Goal: Information Seeking & Learning: Learn about a topic

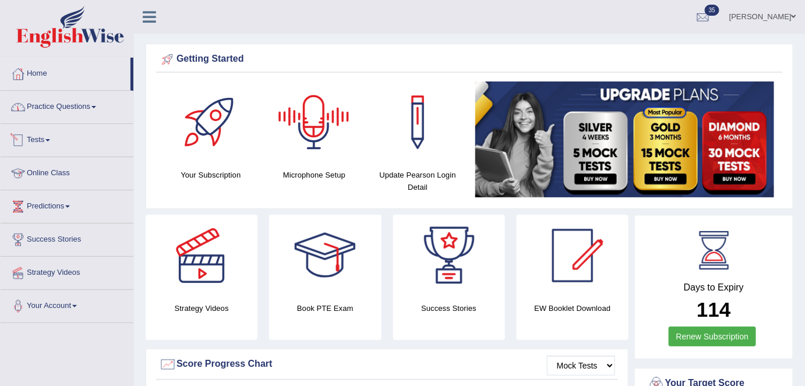
click at [81, 107] on link "Practice Questions" at bounding box center [67, 105] width 133 height 29
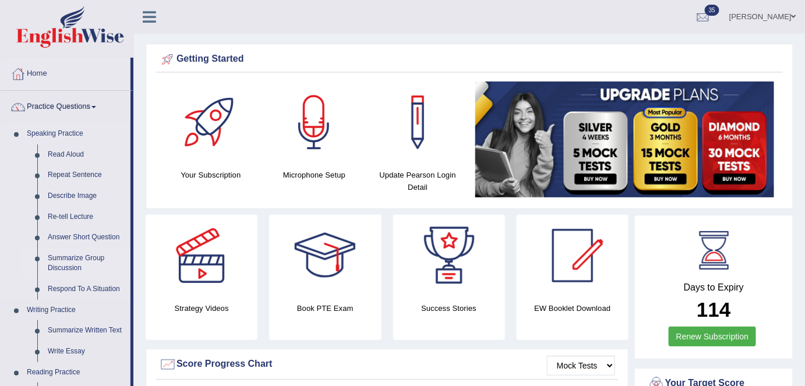
click at [68, 269] on link "Summarize Group Discussion" at bounding box center [87, 263] width 88 height 31
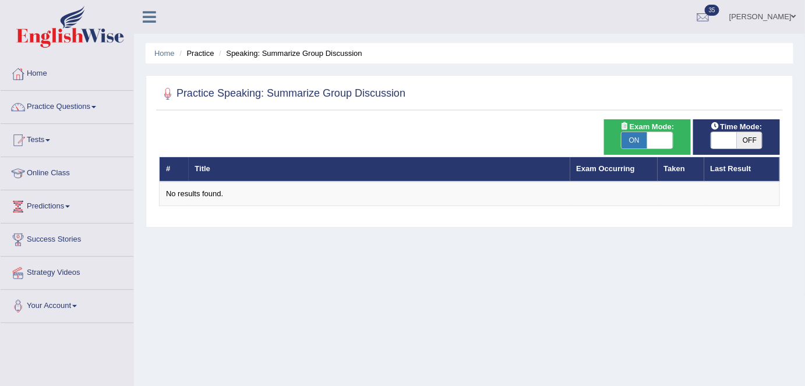
click at [673, 139] on span at bounding box center [660, 140] width 26 height 16
checkbox input "false"
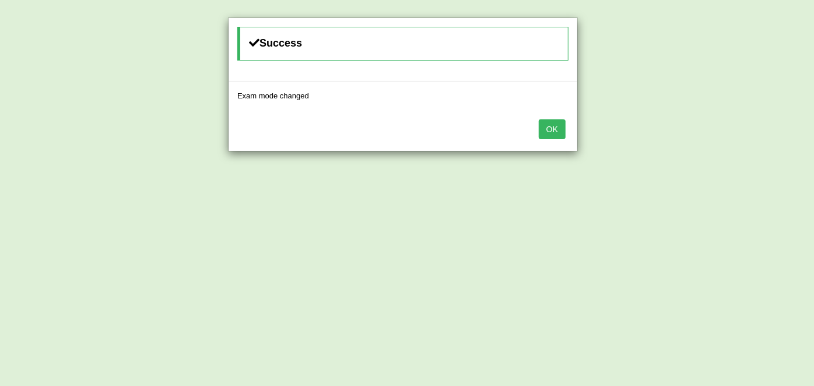
click at [547, 129] on button "OK" at bounding box center [551, 129] width 27 height 20
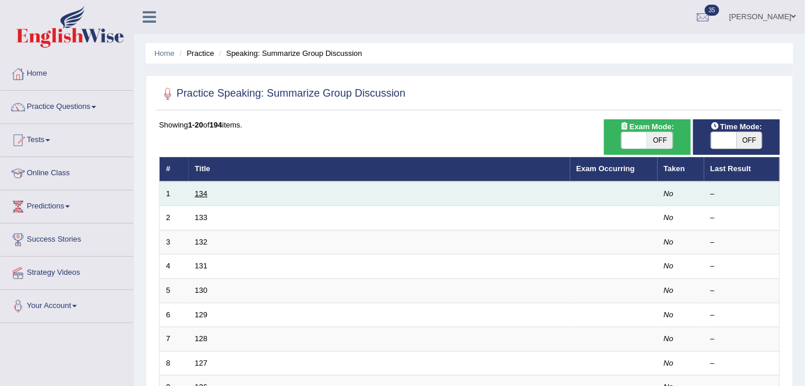
click at [202, 192] on link "134" at bounding box center [201, 193] width 13 height 9
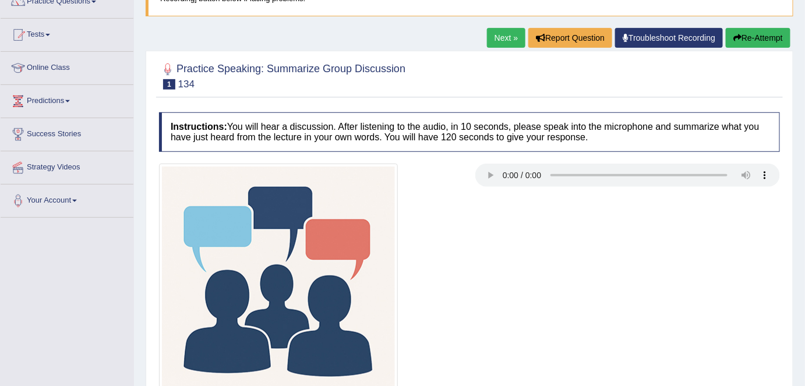
click at [504, 240] on div at bounding box center [469, 283] width 633 height 239
click at [508, 43] on link "Next »" at bounding box center [506, 38] width 38 height 20
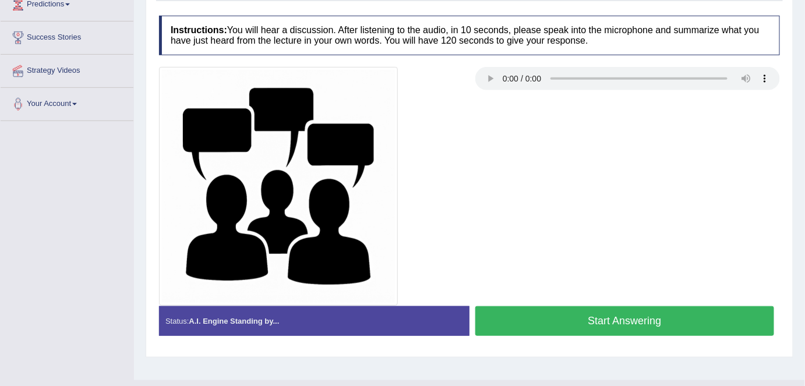
scroll to position [212, 0]
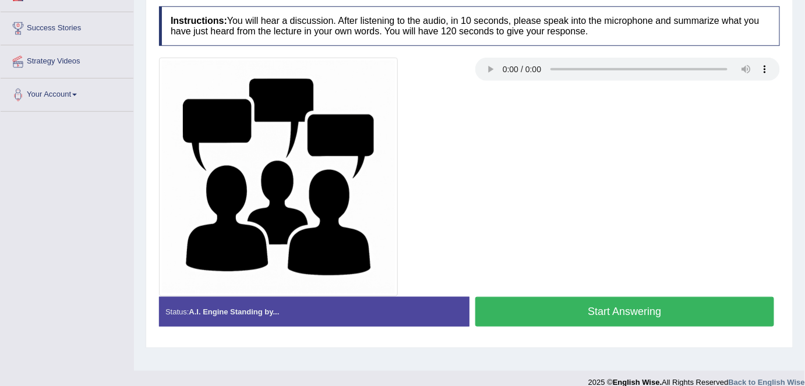
click at [512, 184] on div at bounding box center [469, 177] width 633 height 239
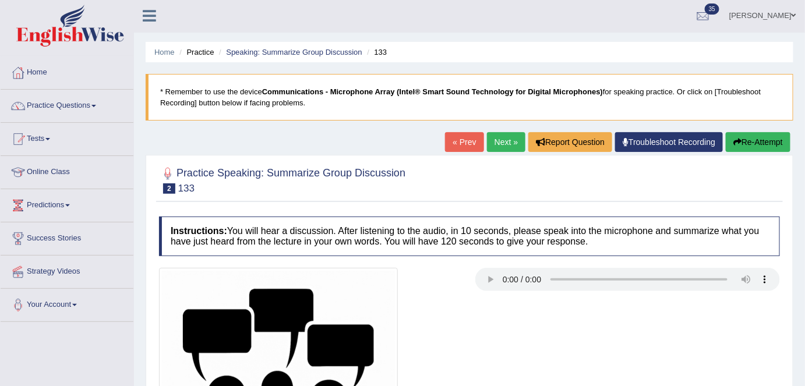
scroll to position [0, 0]
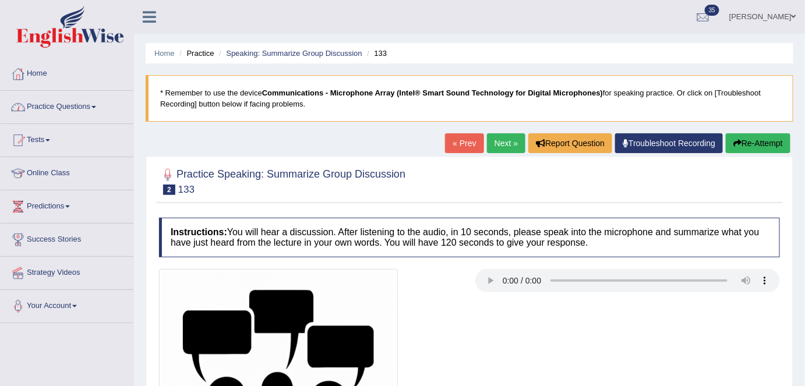
drag, startPoint x: 98, startPoint y: 112, endPoint x: 100, endPoint y: 141, distance: 28.6
click at [98, 112] on link "Practice Questions" at bounding box center [67, 105] width 133 height 29
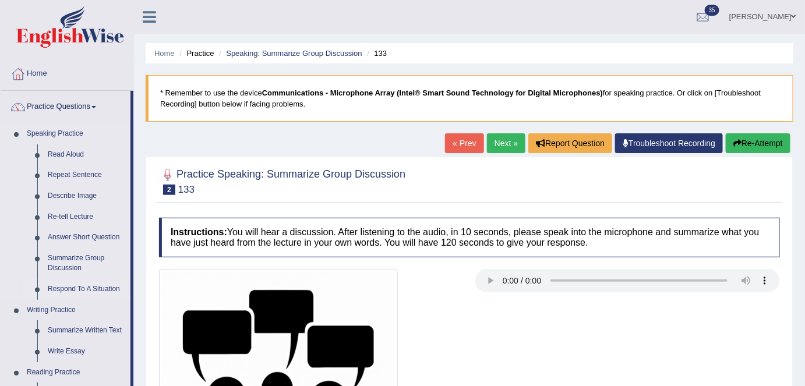
click at [71, 293] on link "Respond To A Situation" at bounding box center [87, 289] width 88 height 21
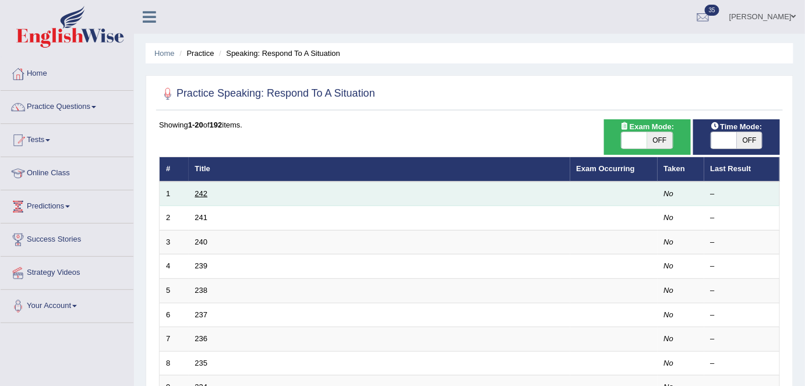
click at [195, 193] on link "242" at bounding box center [201, 193] width 13 height 9
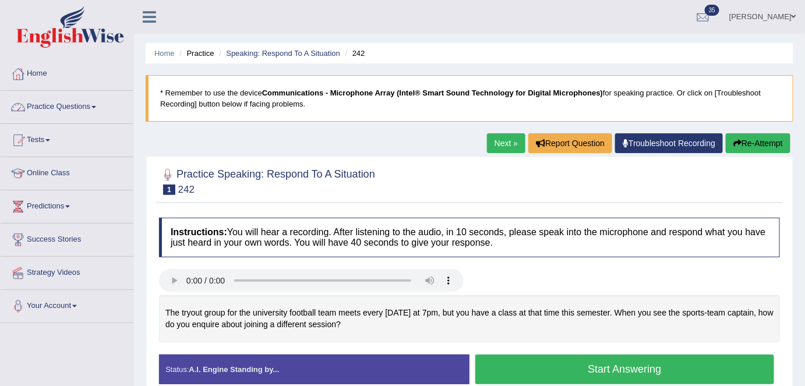
drag, startPoint x: 103, startPoint y: 101, endPoint x: 103, endPoint y: 114, distance: 12.8
click at [103, 102] on link "Practice Questions" at bounding box center [67, 105] width 133 height 29
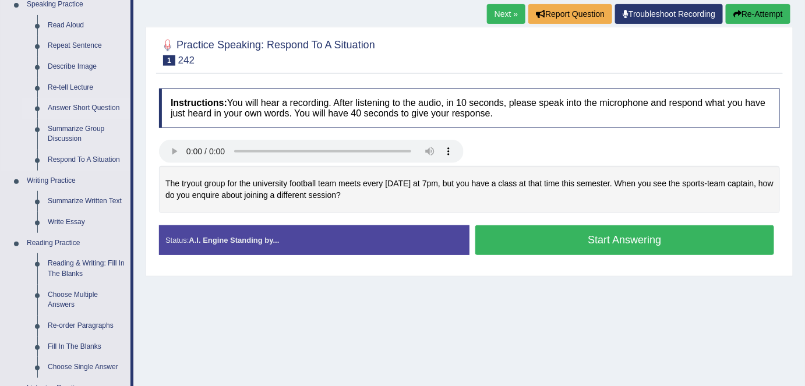
scroll to position [159, 0]
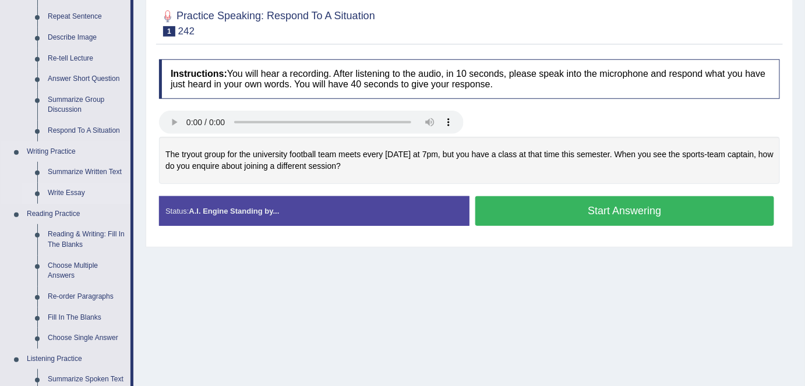
click at [71, 191] on link "Write Essay" at bounding box center [87, 193] width 88 height 21
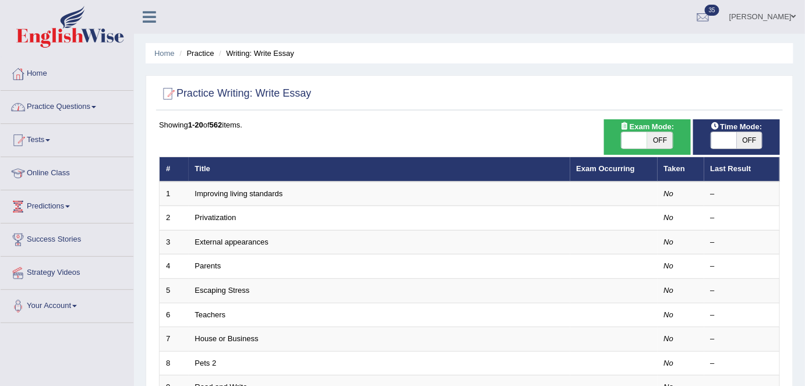
drag, startPoint x: 96, startPoint y: 105, endPoint x: 94, endPoint y: 118, distance: 13.5
click at [95, 105] on link "Practice Questions" at bounding box center [67, 105] width 133 height 29
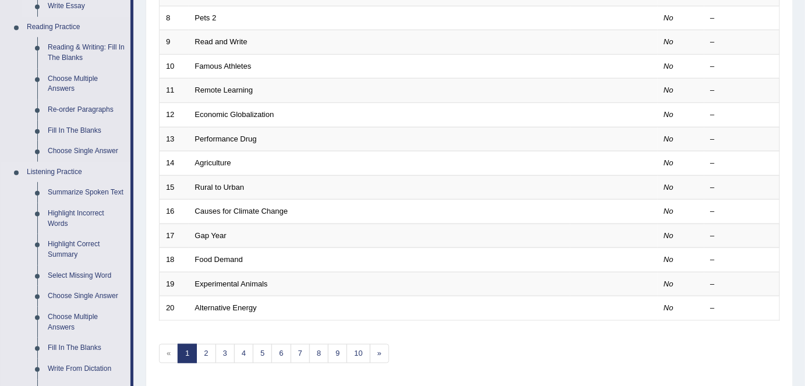
scroll to position [477, 0]
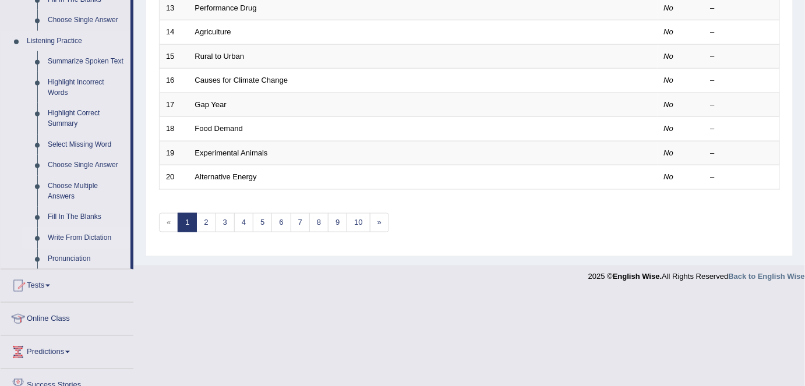
click at [76, 241] on link "Write From Dictation" at bounding box center [87, 238] width 88 height 21
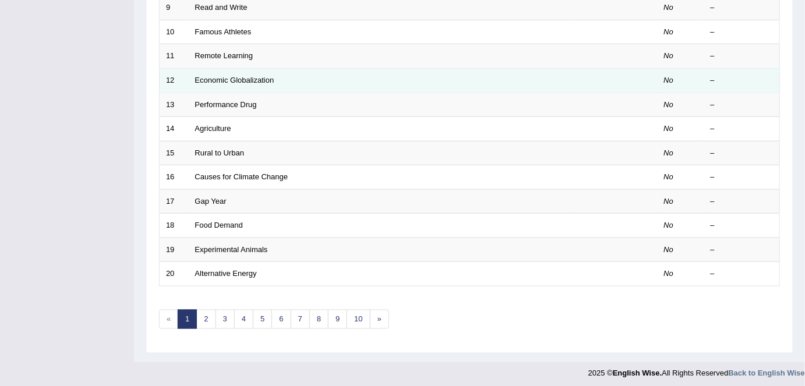
scroll to position [165, 0]
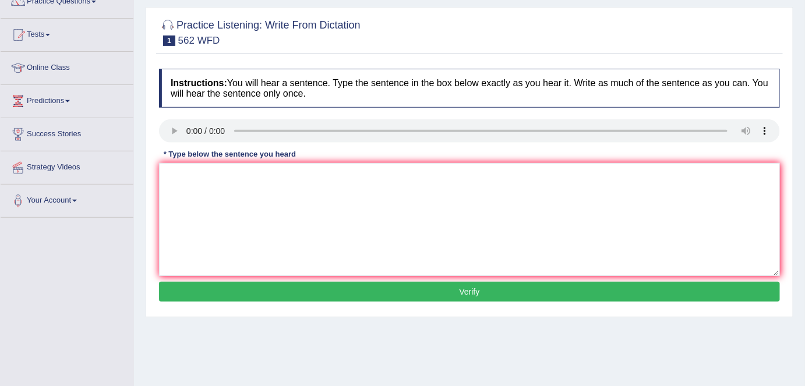
scroll to position [105, 0]
click at [224, 213] on textarea at bounding box center [469, 219] width 621 height 113
drag, startPoint x: 269, startPoint y: 174, endPoint x: 278, endPoint y: 196, distance: 24.0
click at [269, 174] on textarea "The gap between the rich an the does not decrease." at bounding box center [469, 219] width 621 height 113
drag, startPoint x: 291, startPoint y: 173, endPoint x: 291, endPoint y: 188, distance: 15.2
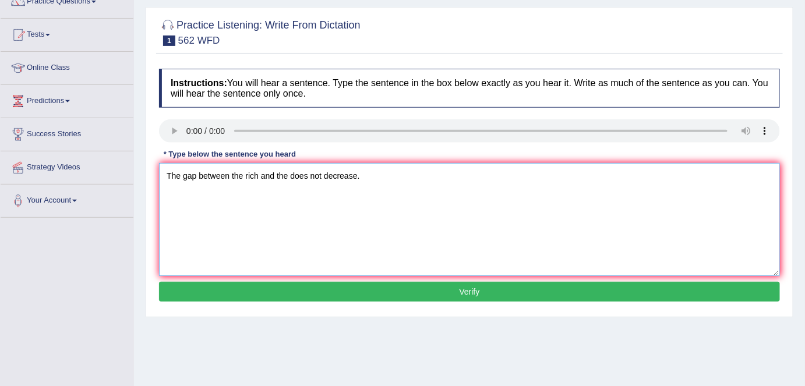
click at [291, 173] on textarea "The gap between the rich and the does not decrease." at bounding box center [469, 219] width 621 height 113
click at [382, 176] on textarea "The gap between the rich and the poor does not decrease." at bounding box center [469, 219] width 621 height 113
drag, startPoint x: 200, startPoint y: 177, endPoint x: 210, endPoint y: 202, distance: 27.3
click at [200, 177] on textarea "The gap between the rich and the poor does not decrease decreased." at bounding box center [469, 219] width 621 height 113
type textarea "The gap gaps between the rich and the poor does not decrease decreased."
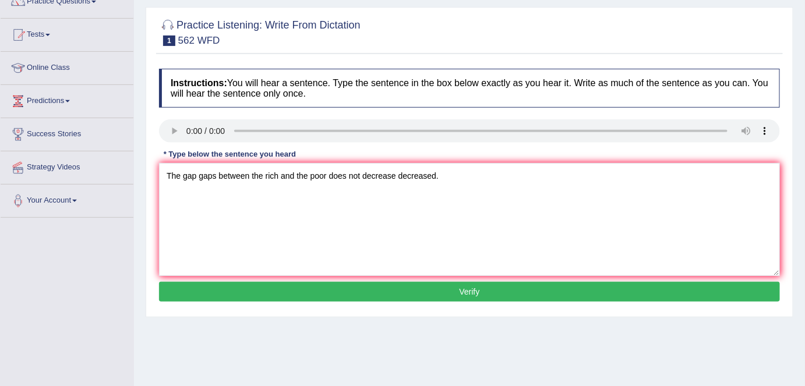
click at [406, 288] on button "Verify" at bounding box center [469, 292] width 621 height 20
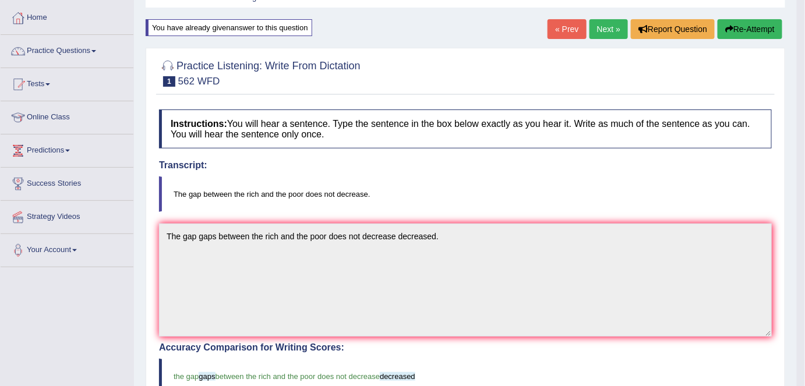
scroll to position [52, 0]
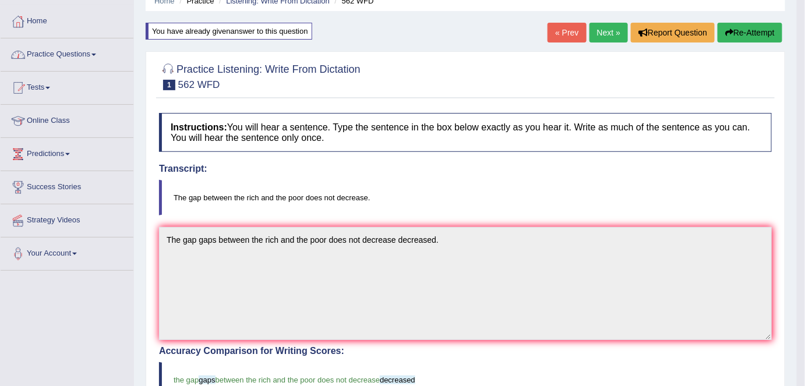
click at [73, 58] on link "Practice Questions" at bounding box center [67, 52] width 133 height 29
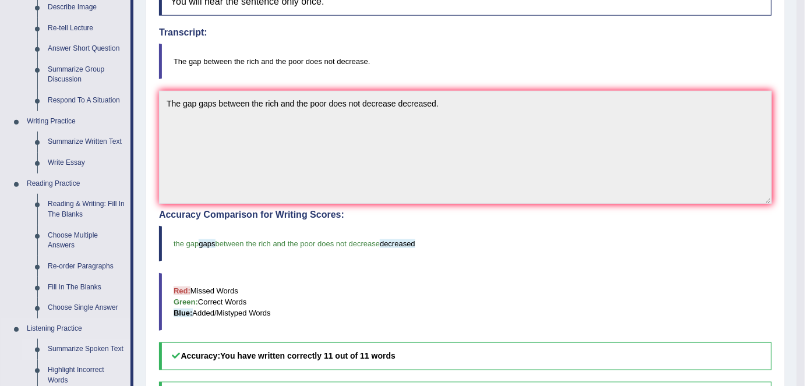
scroll to position [318, 0]
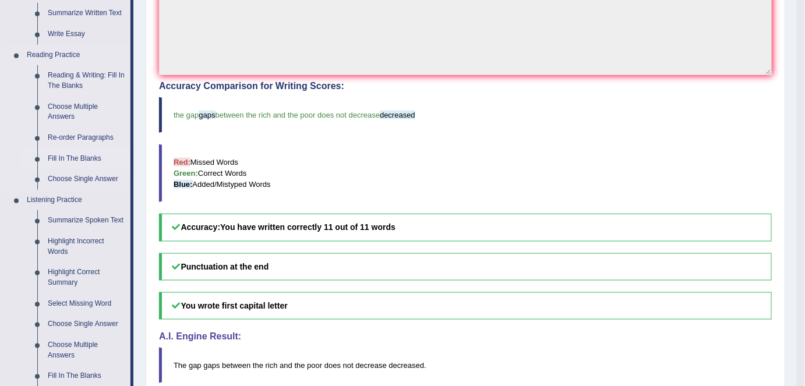
click at [78, 156] on link "Fill In The Blanks" at bounding box center [87, 159] width 88 height 21
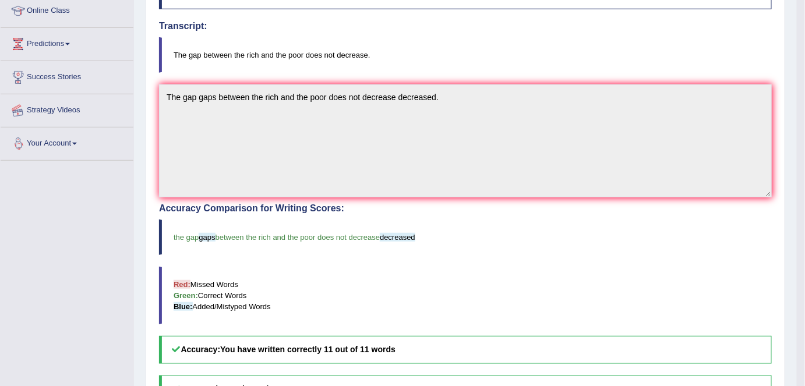
scroll to position [289, 0]
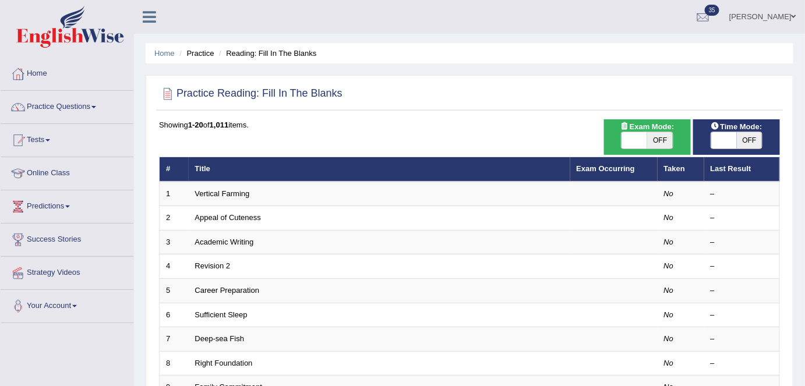
click at [657, 143] on span "OFF" at bounding box center [660, 140] width 26 height 16
checkbox input "true"
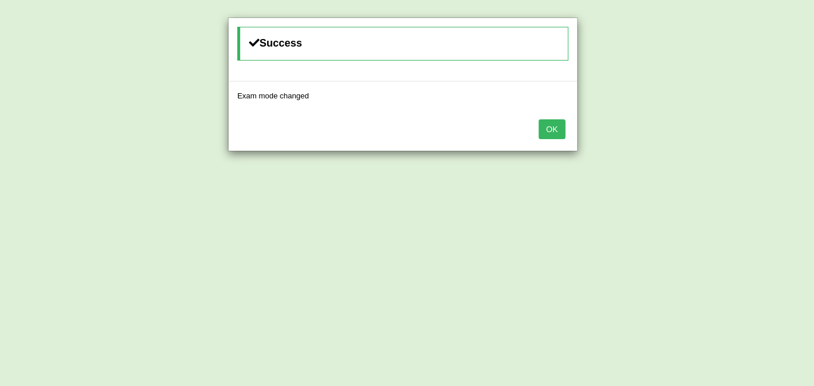
click at [562, 128] on button "OK" at bounding box center [551, 129] width 27 height 20
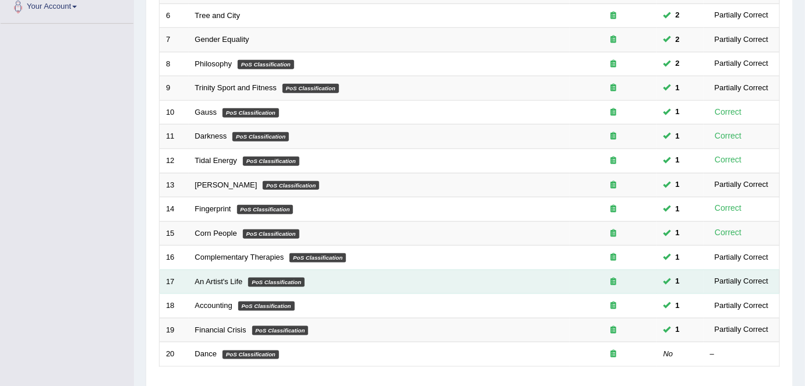
scroll to position [380, 0]
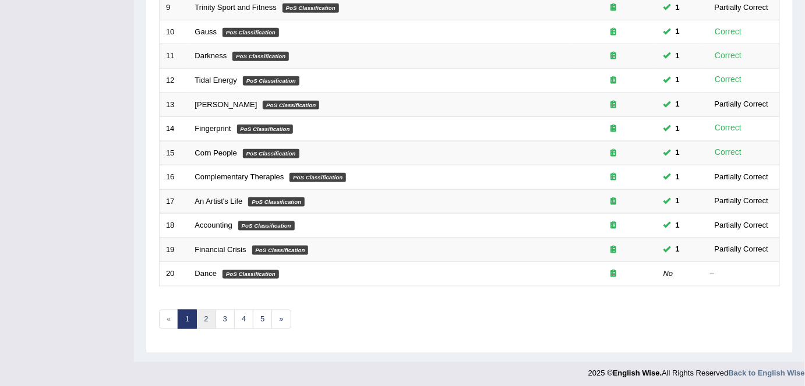
click at [202, 321] on link "2" at bounding box center [205, 319] width 19 height 19
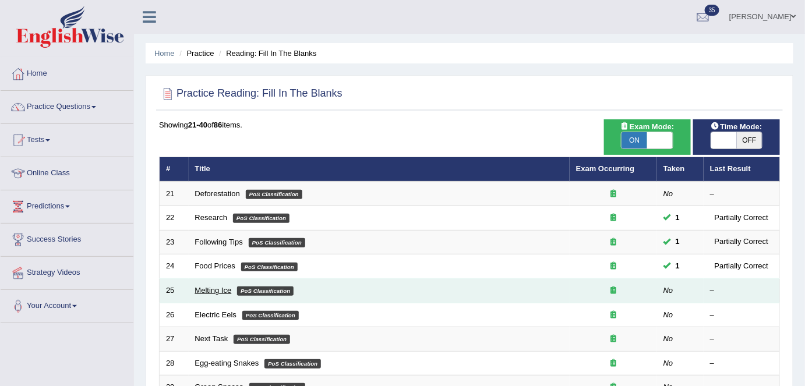
click at [217, 288] on link "Melting Ice" at bounding box center [213, 290] width 37 height 9
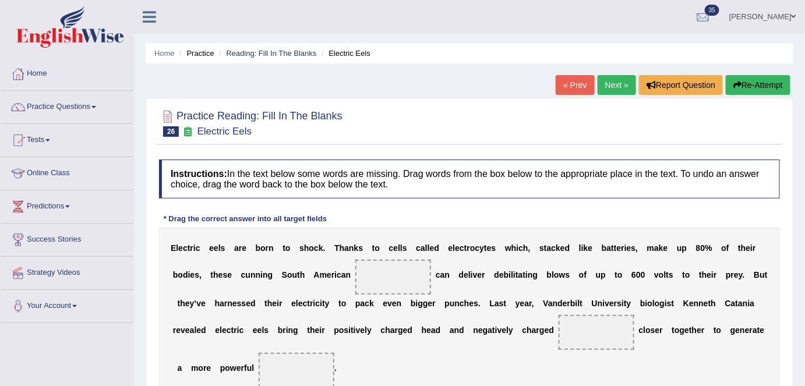
click at [613, 82] on link "Next »" at bounding box center [617, 85] width 38 height 20
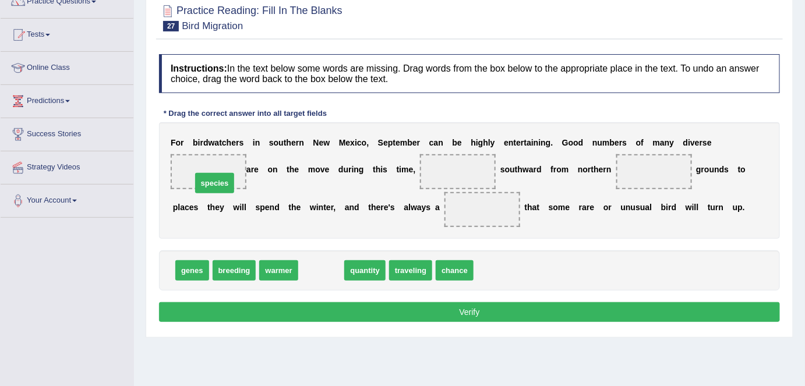
drag, startPoint x: 319, startPoint y: 270, endPoint x: 212, endPoint y: 182, distance: 138.7
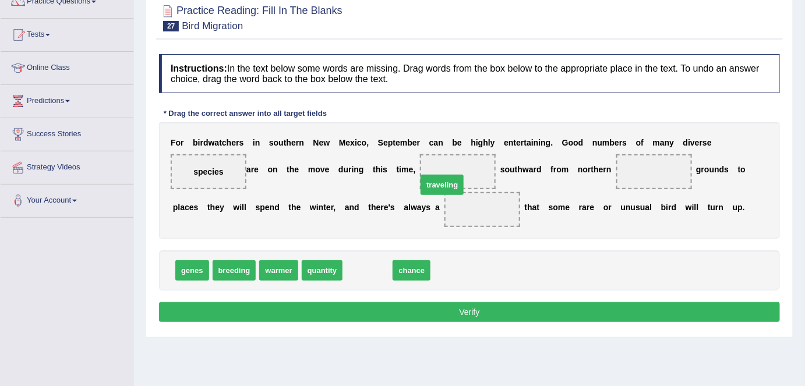
drag, startPoint x: 362, startPoint y: 269, endPoint x: 436, endPoint y: 184, distance: 113.2
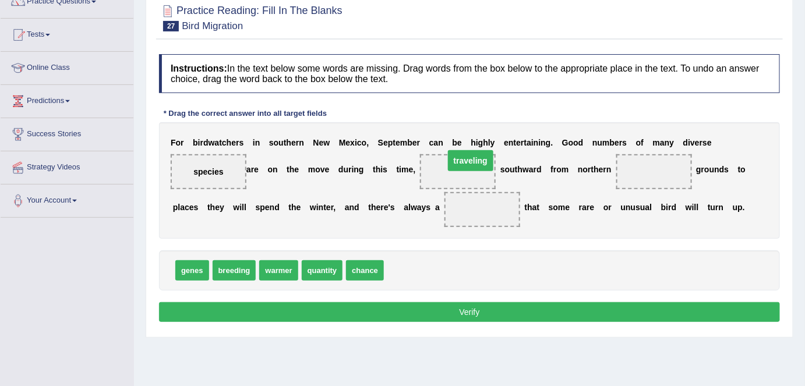
drag, startPoint x: 471, startPoint y: 206, endPoint x: 459, endPoint y: 157, distance: 49.8
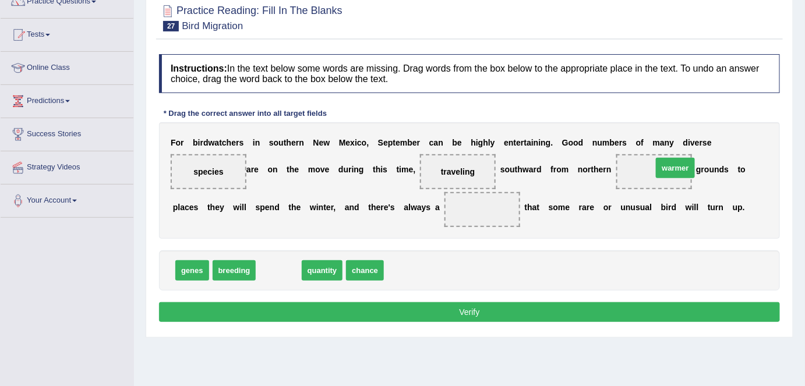
drag, startPoint x: 277, startPoint y: 268, endPoint x: 674, endPoint y: 166, distance: 409.9
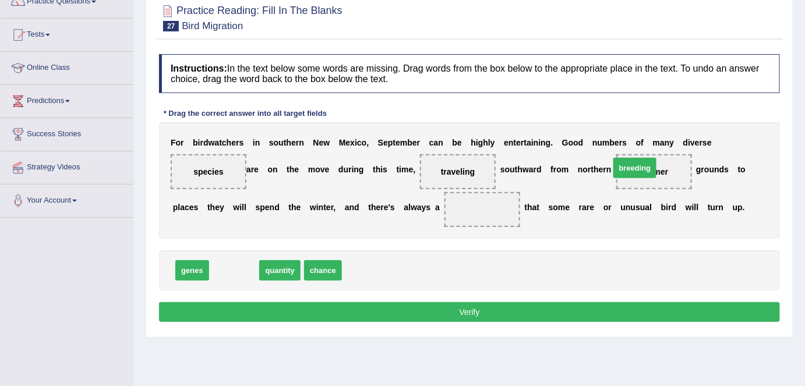
drag, startPoint x: 240, startPoint y: 269, endPoint x: 642, endPoint y: 166, distance: 415.1
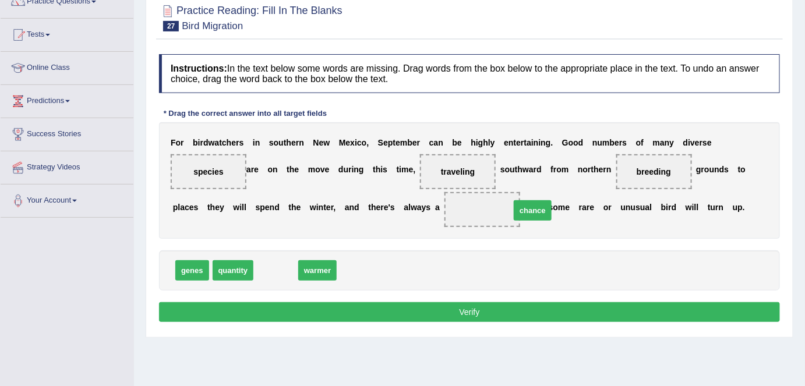
drag, startPoint x: 274, startPoint y: 271, endPoint x: 531, endPoint y: 212, distance: 263.8
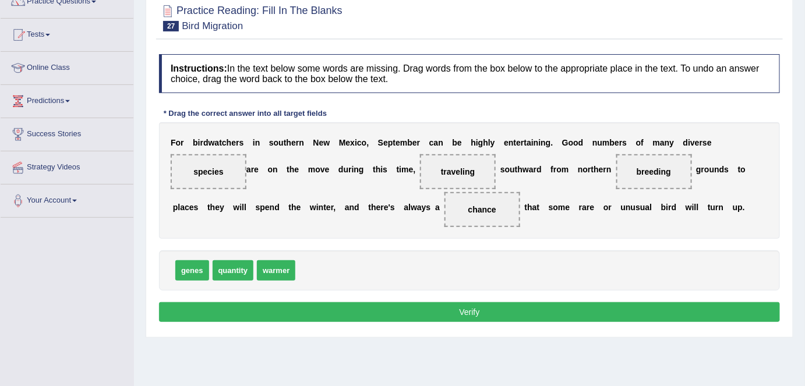
click at [474, 308] on button "Verify" at bounding box center [469, 312] width 621 height 20
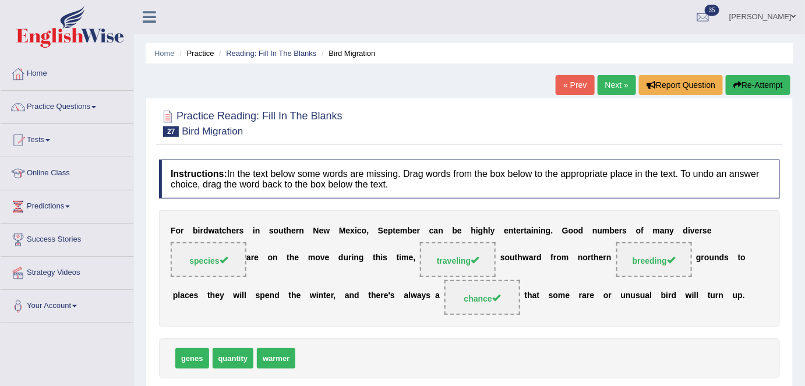
click at [610, 88] on link "Next »" at bounding box center [617, 85] width 38 height 20
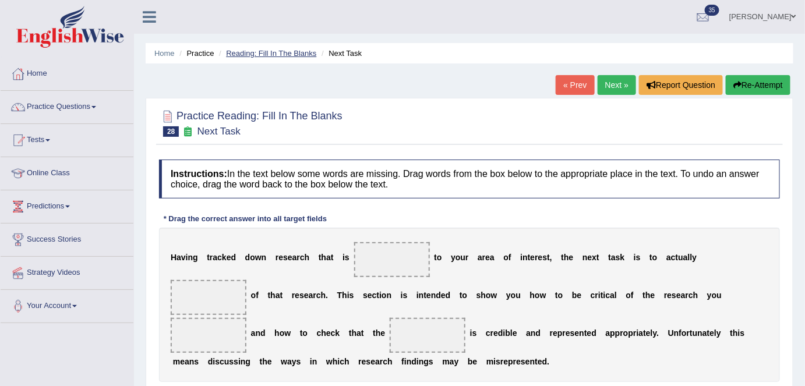
click at [292, 51] on link "Reading: Fill In The Blanks" at bounding box center [271, 53] width 90 height 9
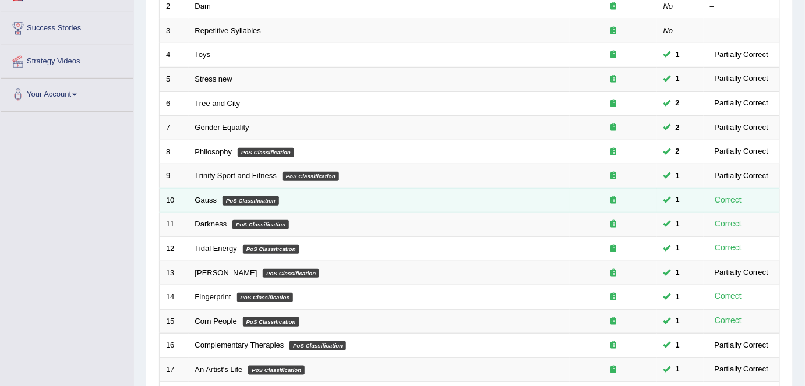
scroll to position [380, 0]
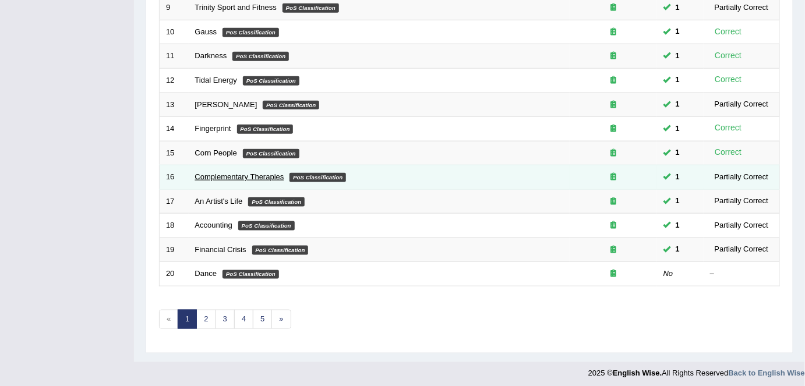
click at [229, 173] on link "Complementary Therapies" at bounding box center [239, 177] width 89 height 9
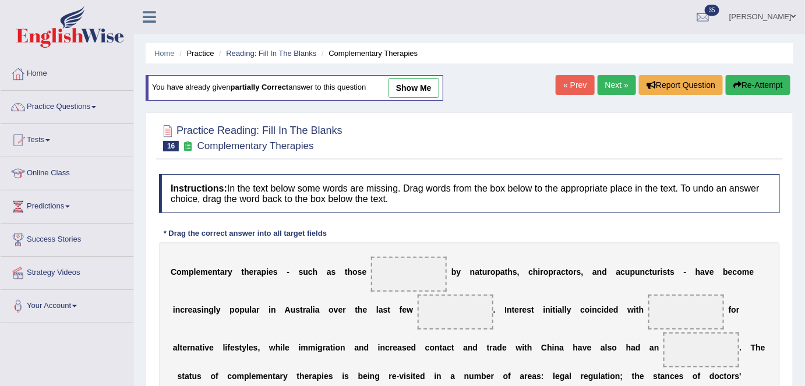
click at [624, 84] on link "Next »" at bounding box center [617, 85] width 38 height 20
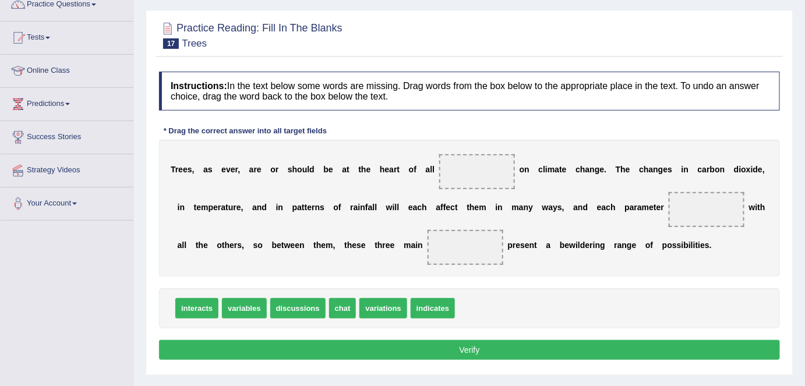
scroll to position [52, 0]
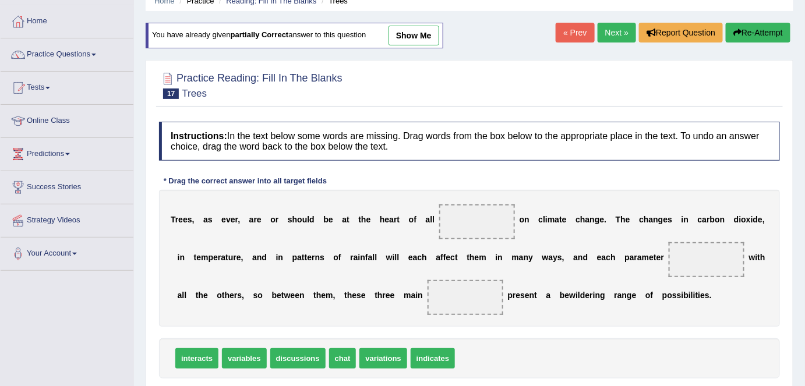
click at [602, 41] on link "Next »" at bounding box center [617, 33] width 38 height 20
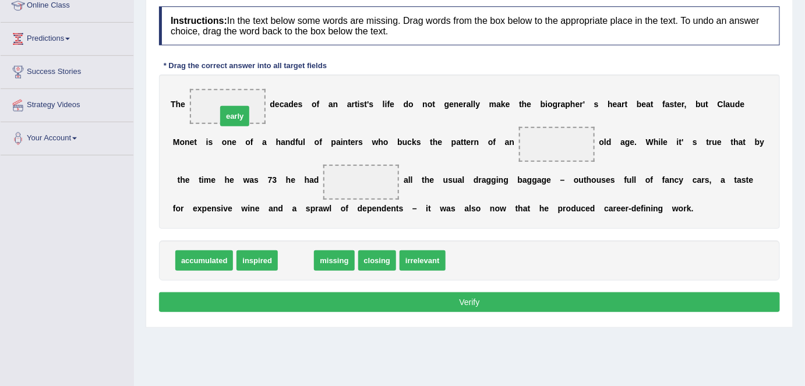
drag, startPoint x: 294, startPoint y: 260, endPoint x: 233, endPoint y: 115, distance: 157.0
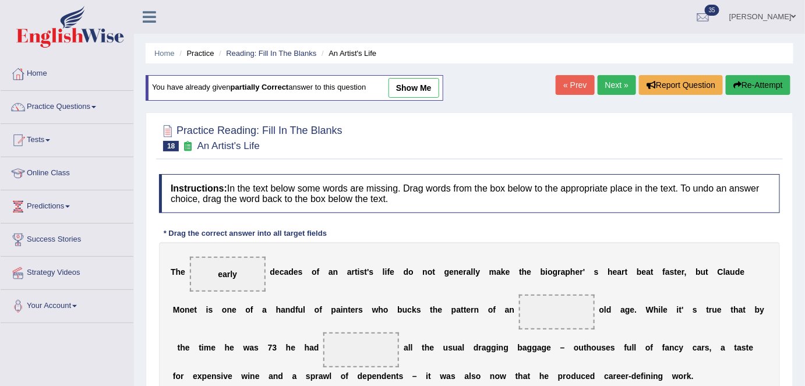
drag, startPoint x: 610, startPoint y: 90, endPoint x: 610, endPoint y: 97, distance: 7.0
click at [610, 90] on link "Next »" at bounding box center [617, 85] width 38 height 20
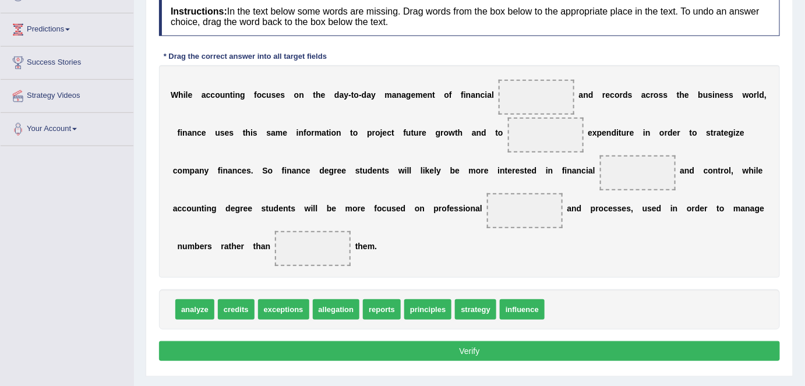
scroll to position [159, 0]
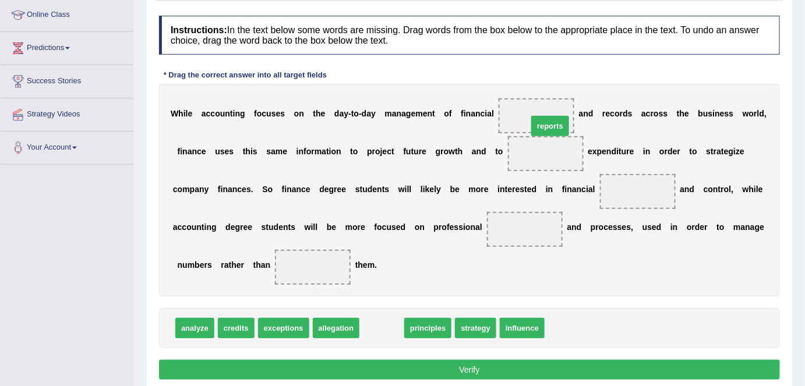
drag, startPoint x: 387, startPoint y: 323, endPoint x: 552, endPoint y: 119, distance: 262.7
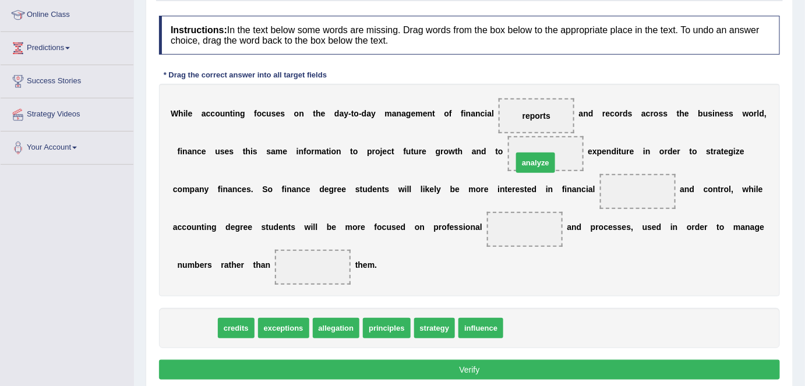
drag, startPoint x: 181, startPoint y: 326, endPoint x: 522, endPoint y: 160, distance: 379.2
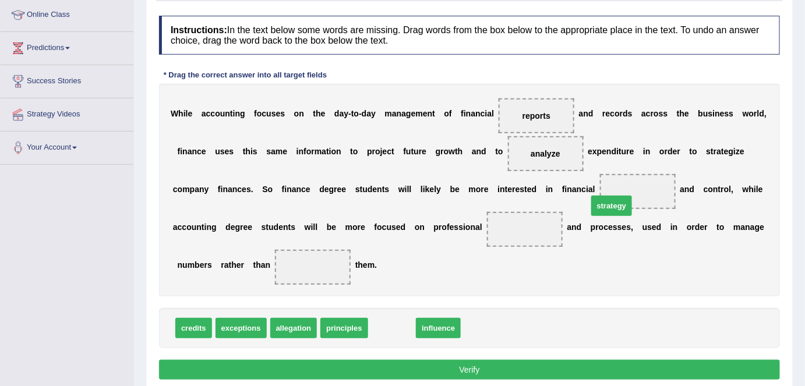
drag, startPoint x: 389, startPoint y: 325, endPoint x: 618, endPoint y: 198, distance: 262.2
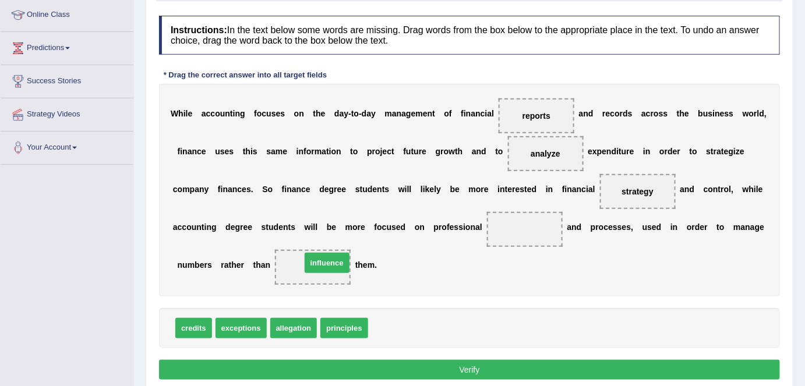
drag, startPoint x: 389, startPoint y: 327, endPoint x: 321, endPoint y: 262, distance: 94.0
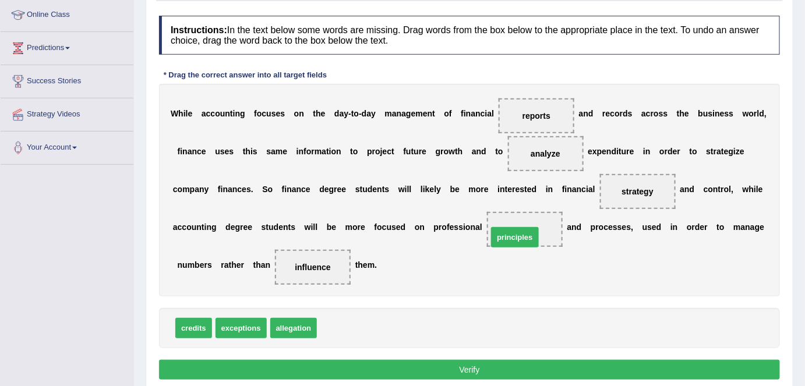
drag, startPoint x: 339, startPoint y: 325, endPoint x: 510, endPoint y: 230, distance: 195.9
click at [471, 367] on button "Verify" at bounding box center [469, 370] width 621 height 20
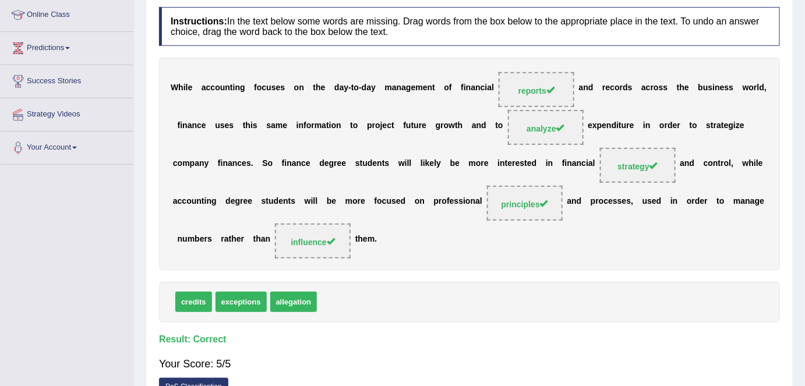
click at [635, 167] on span "strategy" at bounding box center [638, 166] width 40 height 9
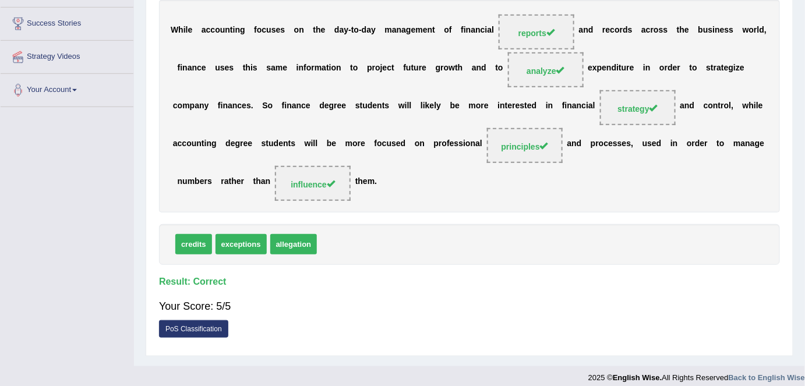
scroll to position [225, 0]
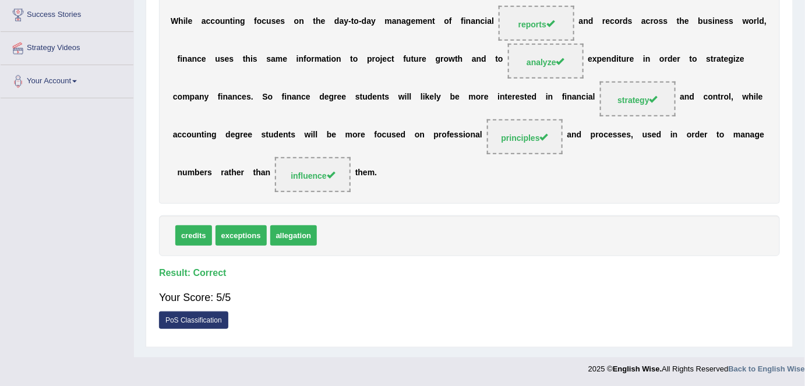
drag, startPoint x: 196, startPoint y: 321, endPoint x: 197, endPoint y: 314, distance: 6.5
click at [196, 321] on link "PoS Classification" at bounding box center [193, 320] width 69 height 17
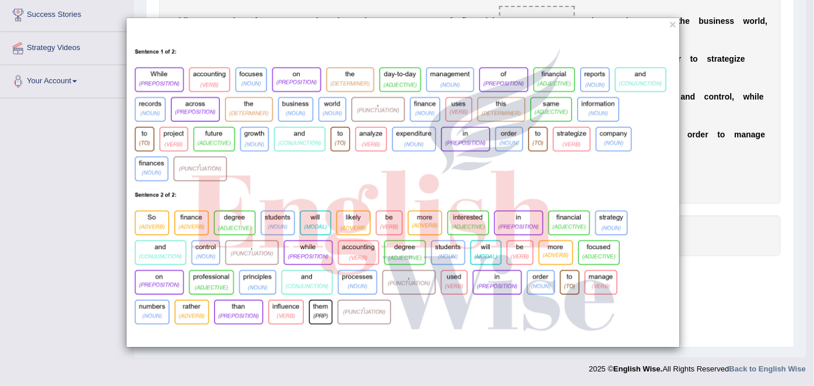
click at [713, 156] on div "×" at bounding box center [402, 182] width 805 height 330
click at [681, 26] on div "×" at bounding box center [402, 182] width 805 height 330
click at [671, 26] on button "×" at bounding box center [672, 24] width 7 height 12
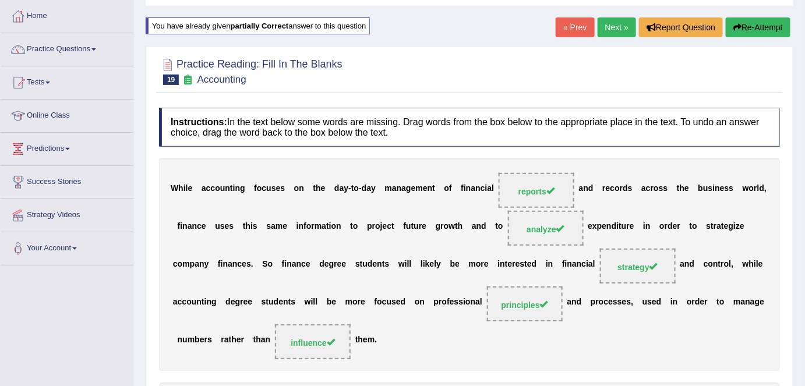
scroll to position [0, 0]
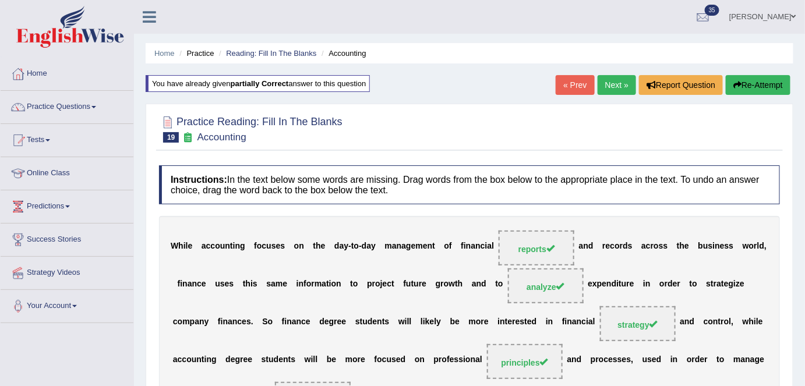
click at [611, 85] on link "Next »" at bounding box center [617, 85] width 38 height 20
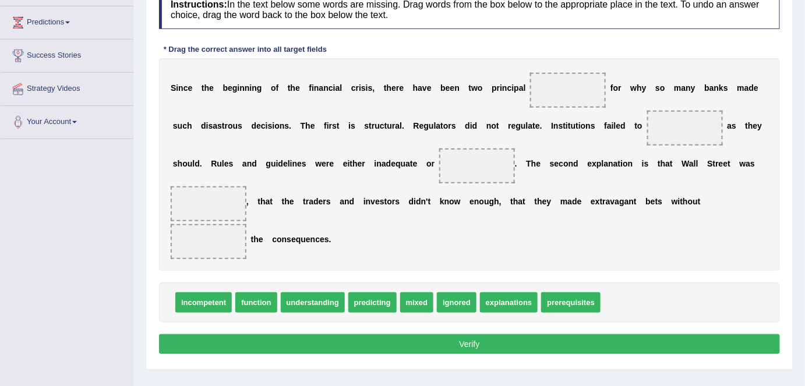
scroll to position [159, 0]
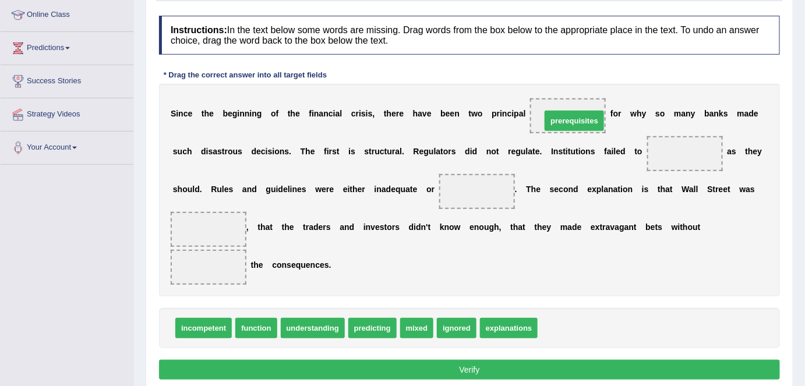
drag, startPoint x: 579, startPoint y: 330, endPoint x: 583, endPoint y: 119, distance: 210.4
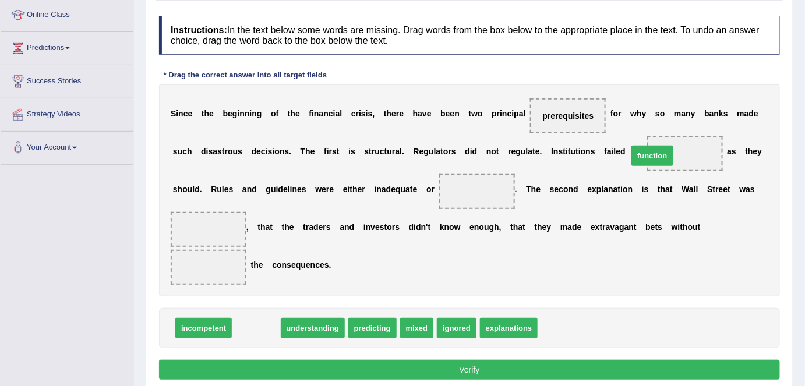
drag, startPoint x: 262, startPoint y: 321, endPoint x: 663, endPoint y: 153, distance: 434.7
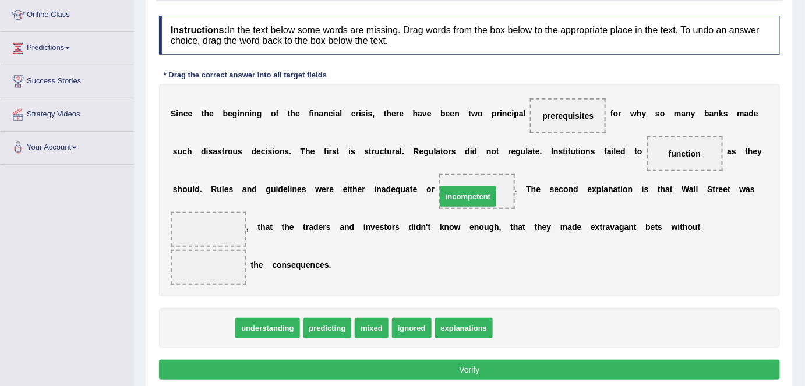
drag, startPoint x: 191, startPoint y: 326, endPoint x: 456, endPoint y: 195, distance: 295.3
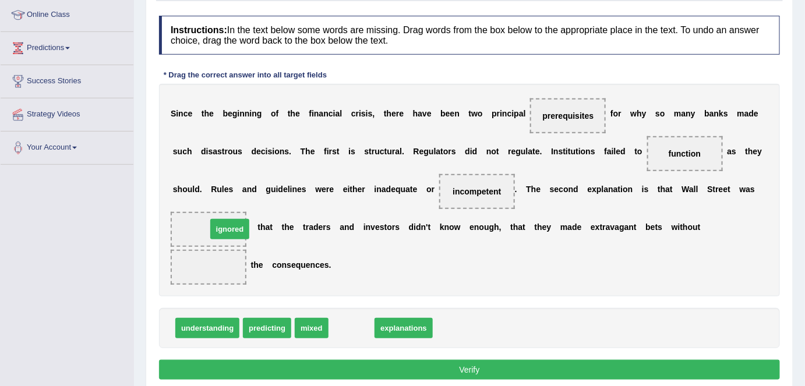
drag, startPoint x: 357, startPoint y: 325, endPoint x: 234, endPoint y: 226, distance: 157.9
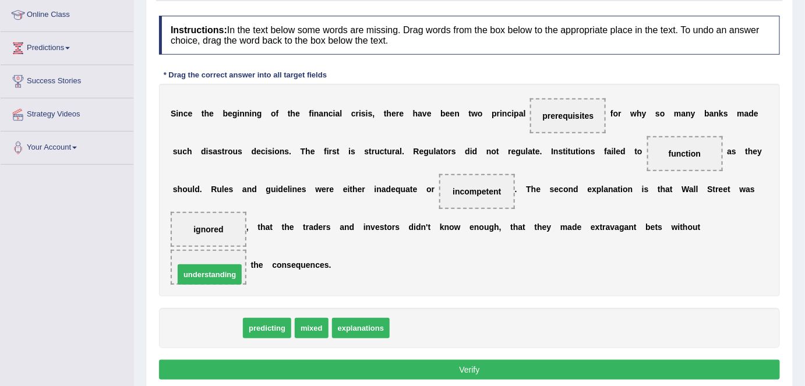
drag, startPoint x: 215, startPoint y: 326, endPoint x: 217, endPoint y: 272, distance: 53.7
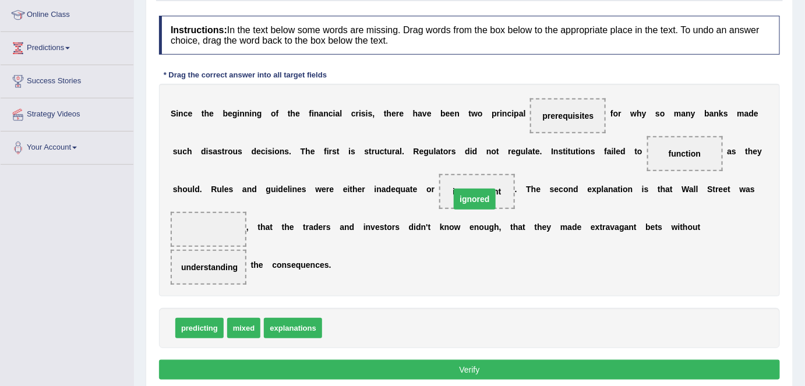
drag, startPoint x: 213, startPoint y: 227, endPoint x: 479, endPoint y: 197, distance: 268.1
click at [648, 65] on div "Instructions: In the text below some words are missing. Drag words from the box…" at bounding box center [469, 199] width 627 height 379
drag, startPoint x: 368, startPoint y: 331, endPoint x: 211, endPoint y: 228, distance: 188.1
click at [440, 374] on button "Verify" at bounding box center [469, 370] width 621 height 20
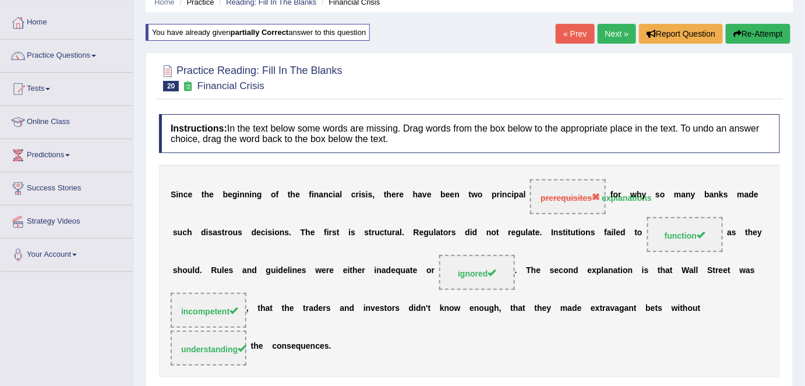
scroll to position [0, 0]
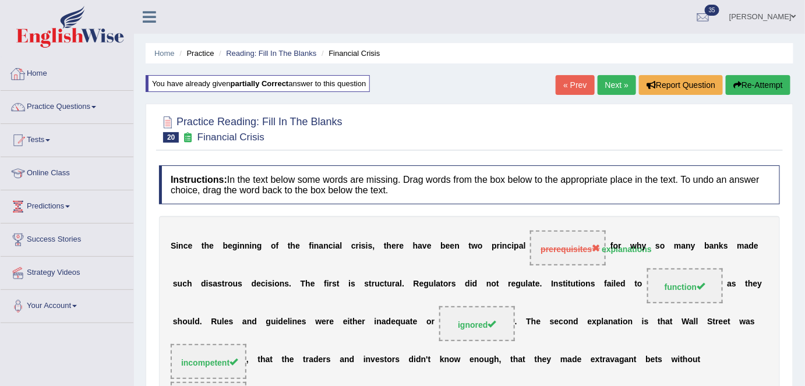
click at [48, 80] on link "Home" at bounding box center [67, 72] width 133 height 29
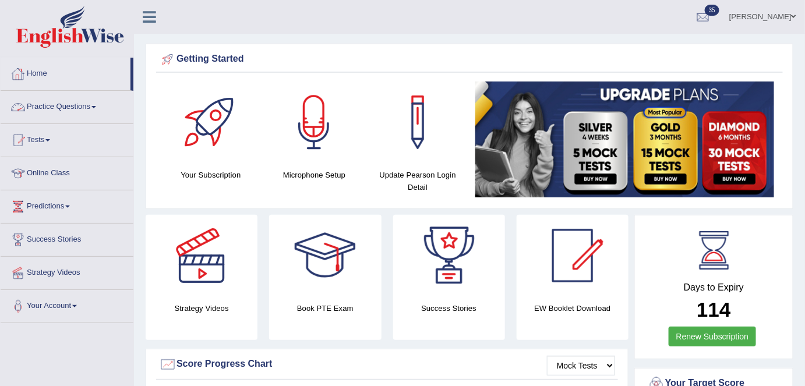
click at [62, 76] on link "Home" at bounding box center [66, 72] width 130 height 29
